Goal: Task Accomplishment & Management: Complete application form

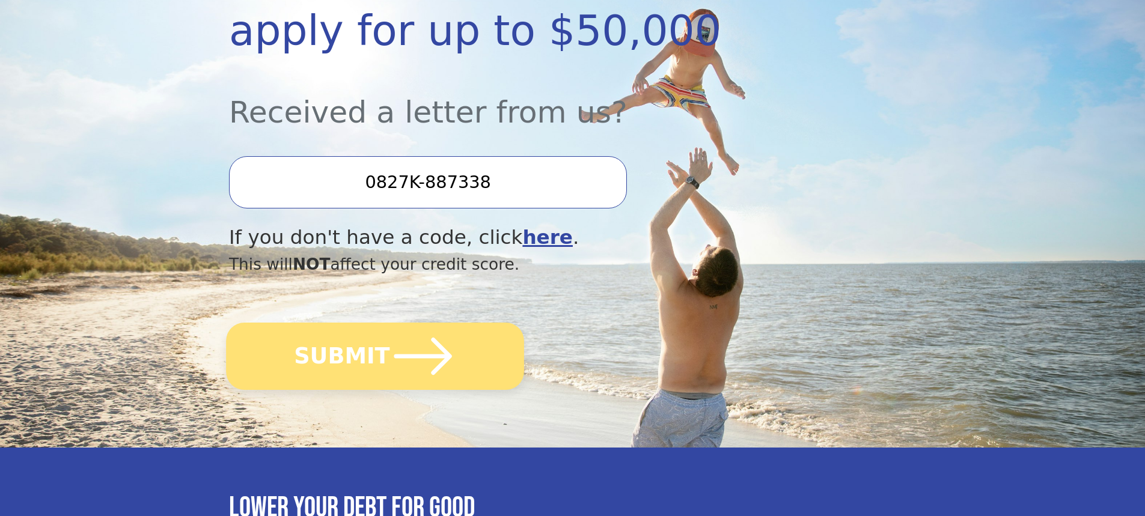
scroll to position [300, 0]
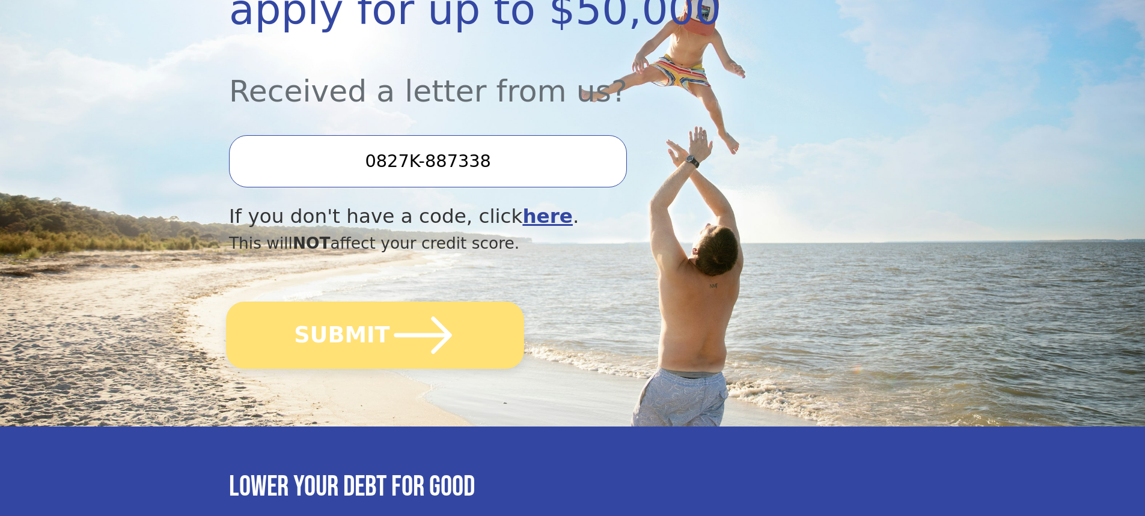
click at [434, 331] on icon "submit" at bounding box center [423, 335] width 66 height 66
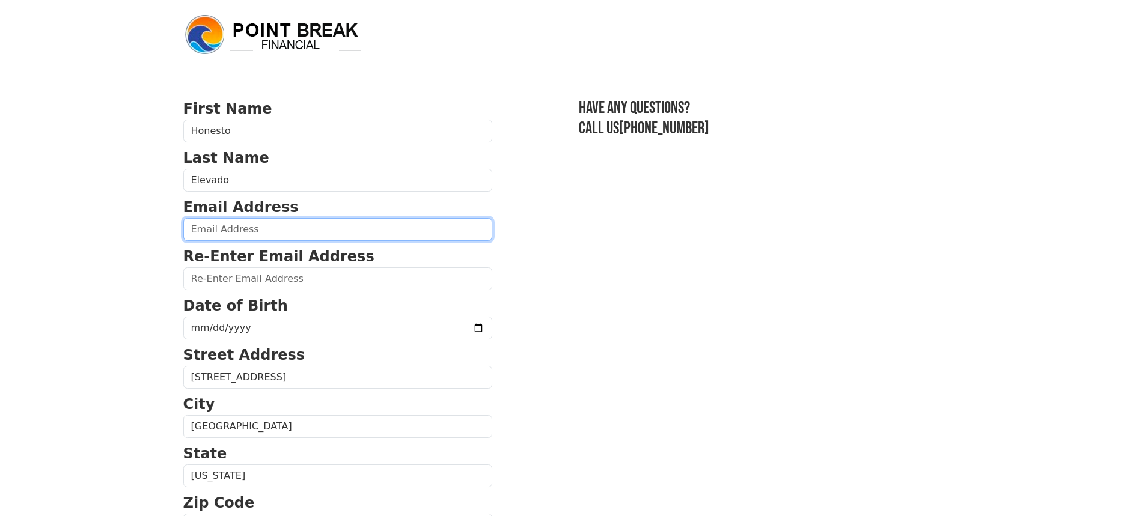
click at [266, 224] on input "email" at bounding box center [337, 229] width 309 height 23
type input "ness_elevado@yahoo.com"
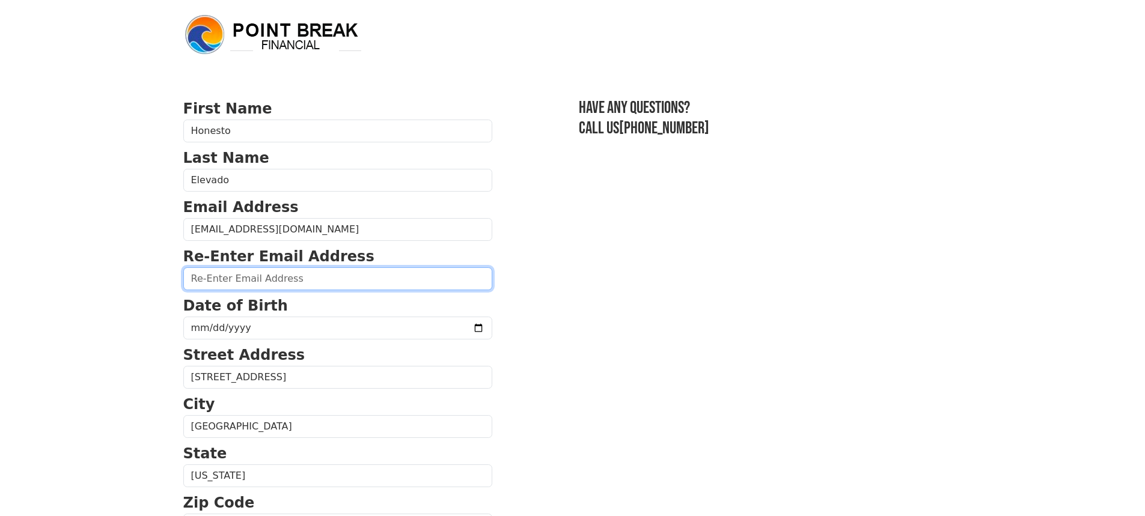
click at [332, 282] on input "email" at bounding box center [337, 278] width 309 height 23
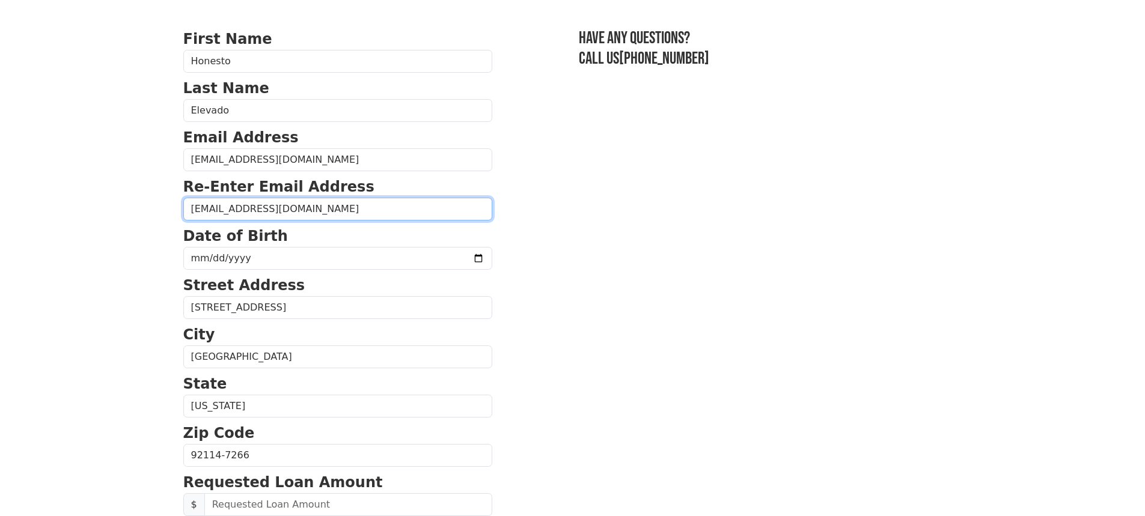
scroll to position [120, 0]
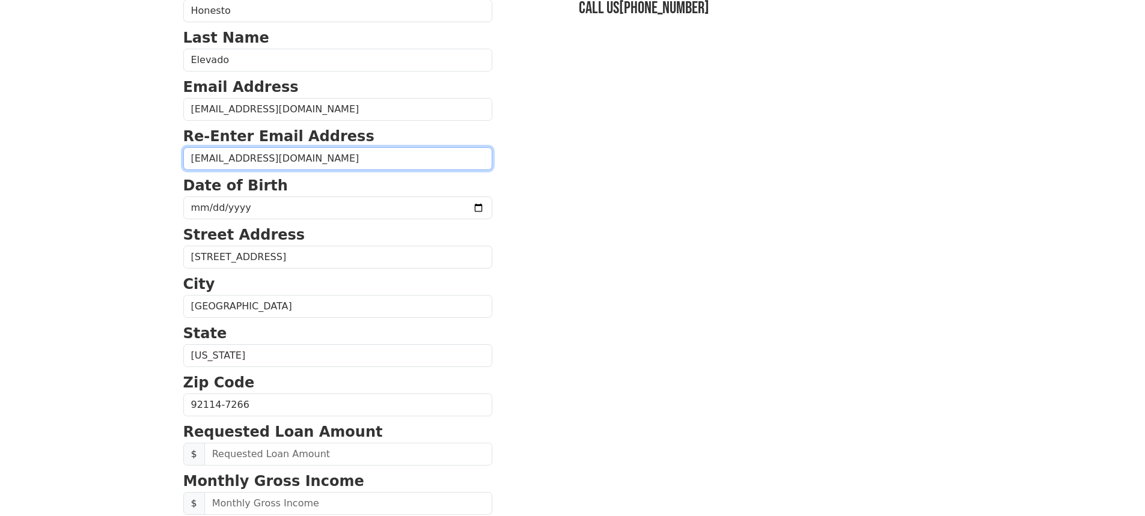
type input "ness_elevado@yahoo.com"
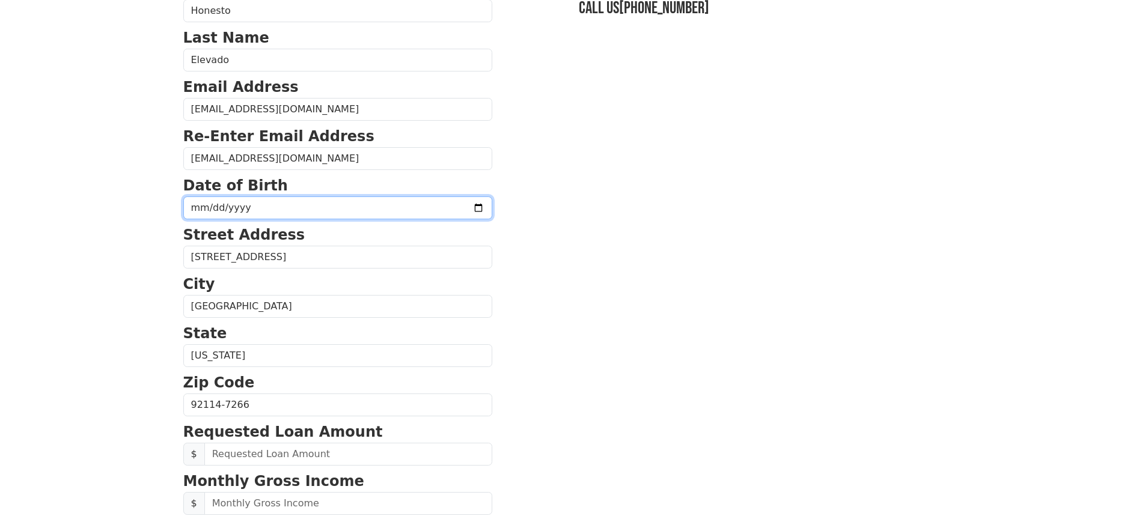
click at [208, 210] on input "date" at bounding box center [337, 207] width 309 height 23
type input "1956-04-07"
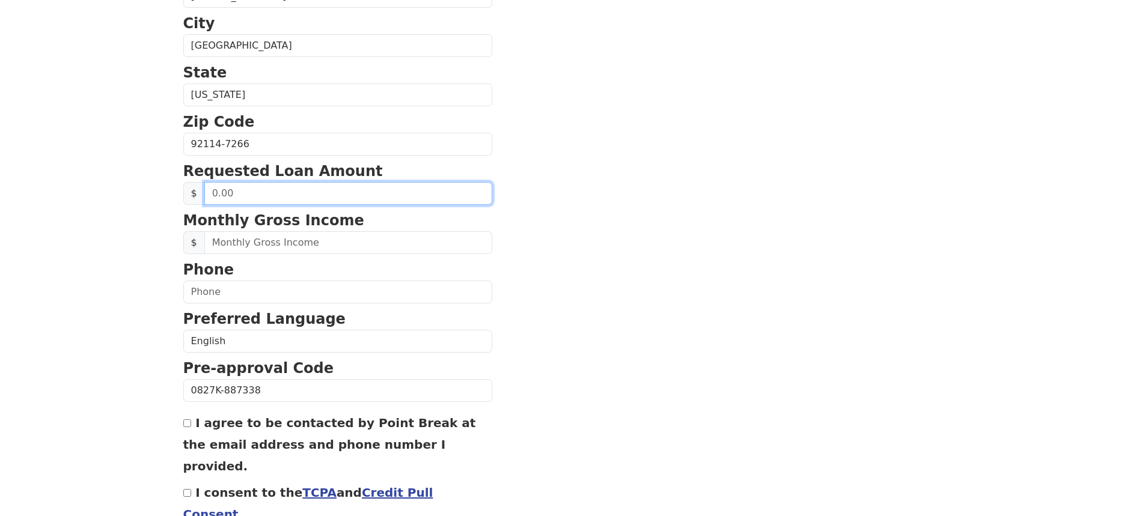
scroll to position [380, 0]
click at [211, 195] on input "text" at bounding box center [348, 194] width 288 height 23
click at [211, 194] on input "text" at bounding box center [348, 194] width 288 height 23
drag, startPoint x: 212, startPoint y: 192, endPoint x: 243, endPoint y: 196, distance: 31.5
click at [243, 196] on input "text" at bounding box center [348, 194] width 288 height 23
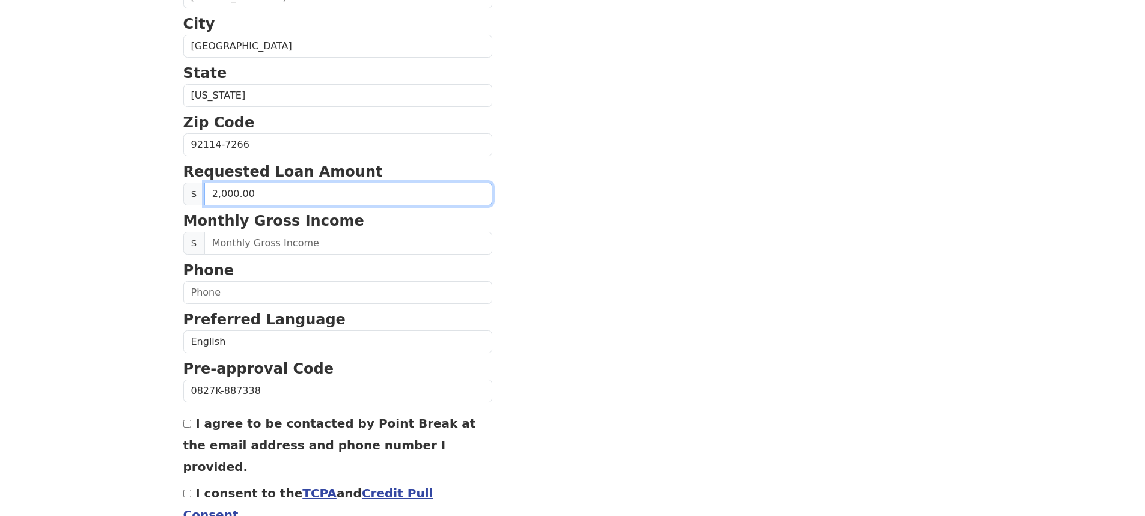
type input "20,000.00"
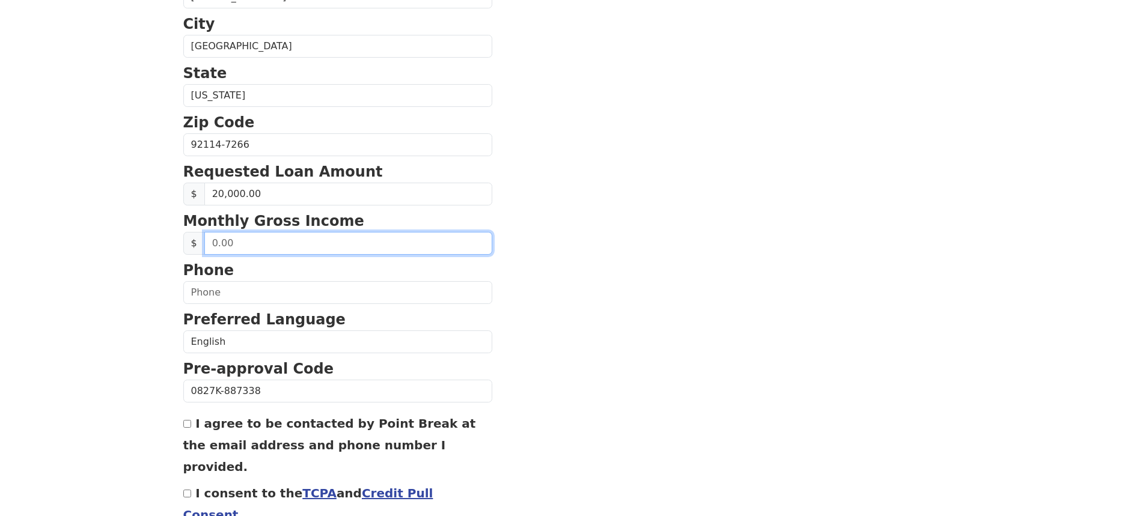
click at [213, 242] on input "text" at bounding box center [348, 243] width 288 height 23
drag, startPoint x: 210, startPoint y: 242, endPoint x: 252, endPoint y: 248, distance: 42.4
click at [252, 248] on input "text" at bounding box center [348, 243] width 288 height 23
type input "9,000.00"
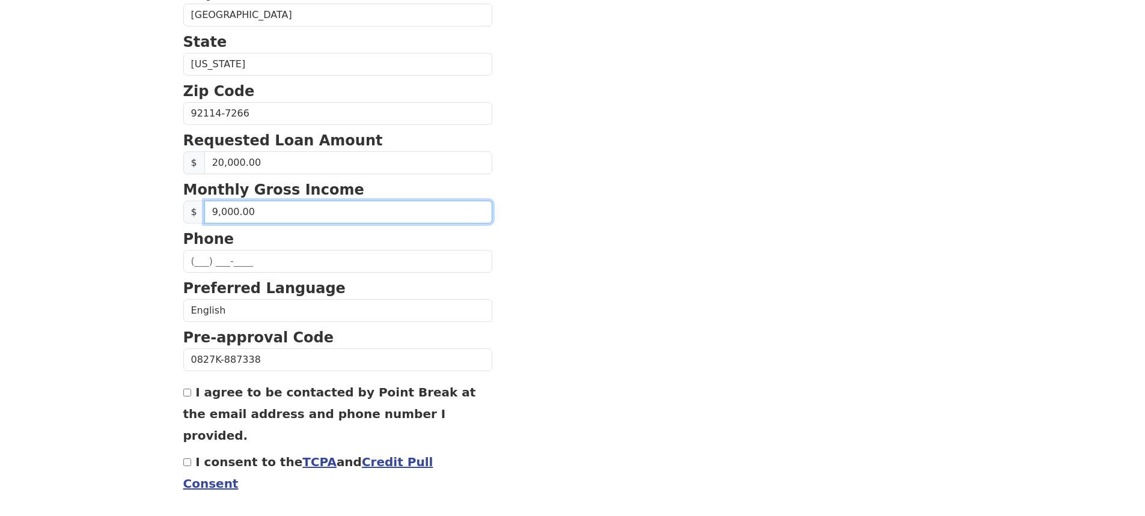
scroll to position [440, 0]
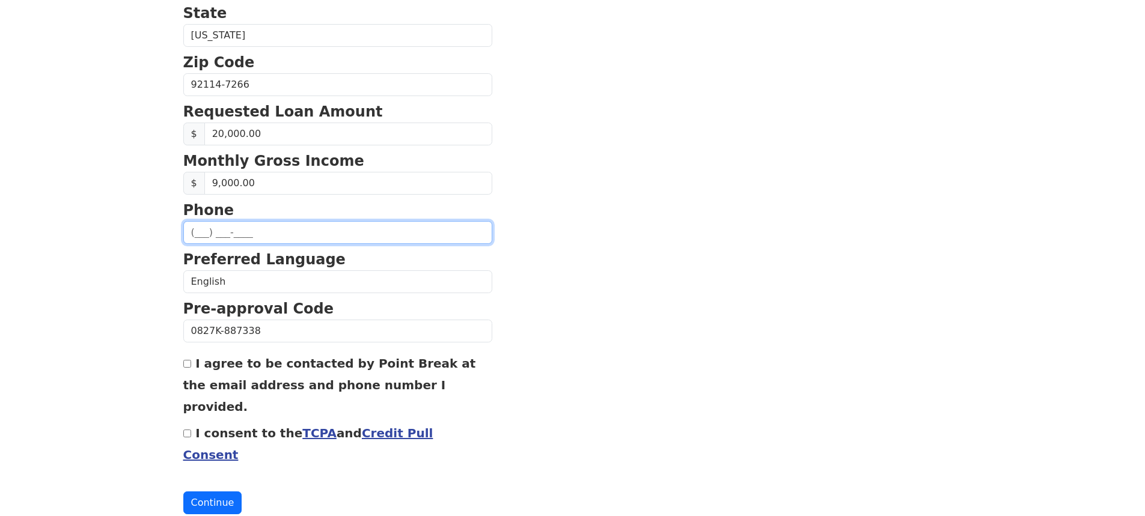
click at [202, 231] on input "text" at bounding box center [337, 232] width 309 height 23
type input "(619) 918-5301"
click at [187, 365] on input "I agree to be contacted by Point Break at the email address and phone number I …" at bounding box center [187, 364] width 8 height 8
checkbox input "true"
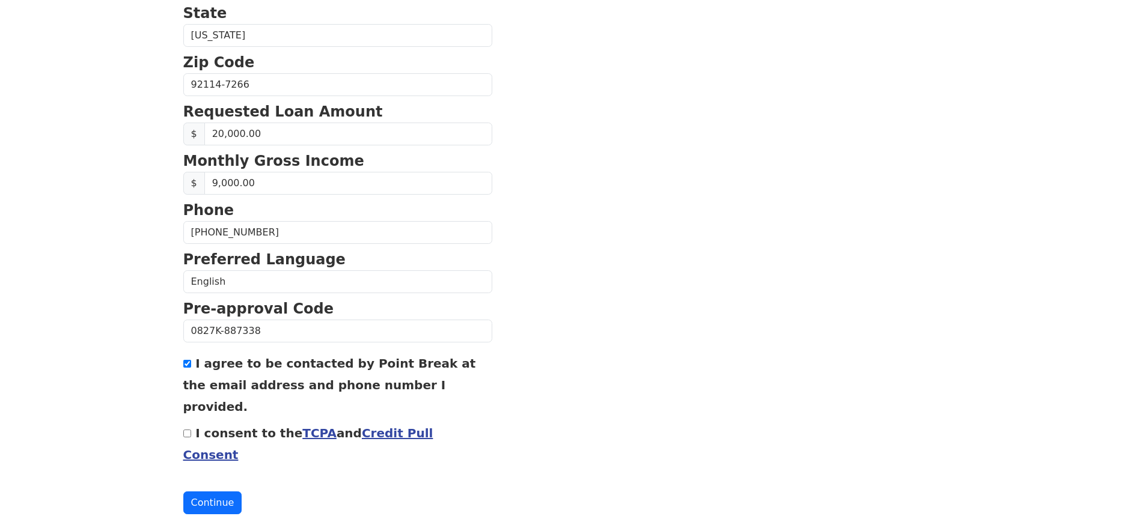
click at [190, 430] on input "I consent to the TCPA and Credit Pull Consent" at bounding box center [187, 434] width 8 height 8
checkbox input "true"
click at [205, 492] on button "Continue" at bounding box center [212, 503] width 59 height 23
